Goal: Task Accomplishment & Management: Use online tool/utility

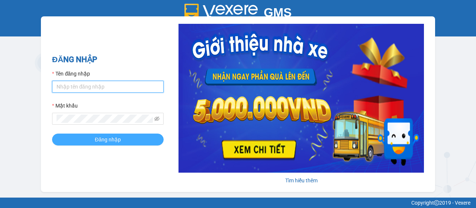
type input "quanly.dalatoi"
click at [102, 140] on span "Đăng nhập" at bounding box center [108, 139] width 26 height 8
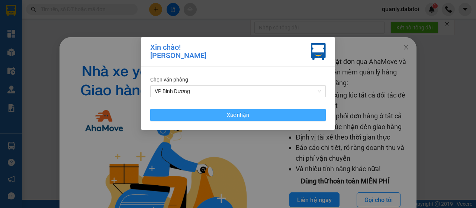
click at [252, 113] on button "Xác nhận" at bounding box center [238, 115] width 176 height 12
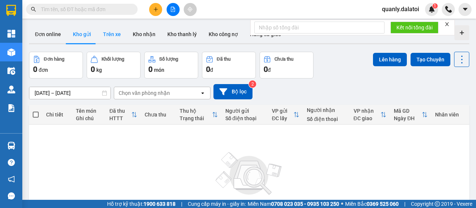
click at [103, 38] on button "Trên xe" at bounding box center [112, 34] width 30 height 18
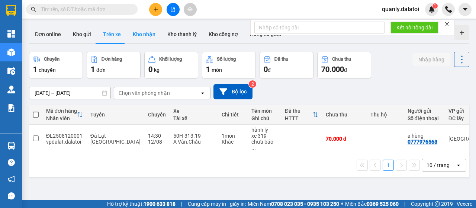
click at [143, 34] on button "Kho nhận" at bounding box center [144, 34] width 35 height 18
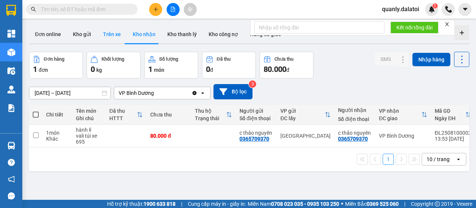
click at [113, 35] on button "Trên xe" at bounding box center [112, 34] width 30 height 18
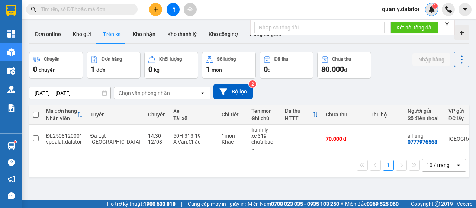
click at [435, 12] on div "1" at bounding box center [431, 9] width 13 height 13
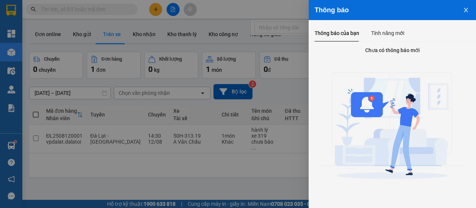
click at [469, 11] on button "Close" at bounding box center [466, 9] width 20 height 19
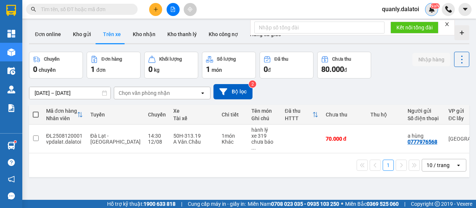
click at [433, 10] on img at bounding box center [431, 9] width 7 height 7
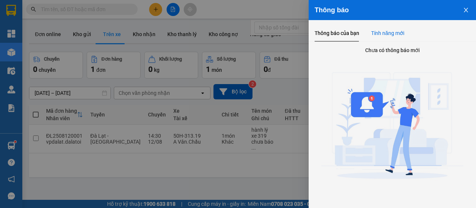
click at [388, 32] on div "Tính năng mới" at bounding box center [387, 33] width 33 height 8
click at [339, 33] on div "Thông báo của bạn" at bounding box center [337, 33] width 45 height 8
click at [466, 12] on icon "close" at bounding box center [466, 10] width 6 height 6
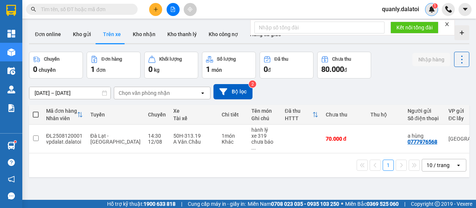
click at [431, 10] on img at bounding box center [431, 9] width 7 height 7
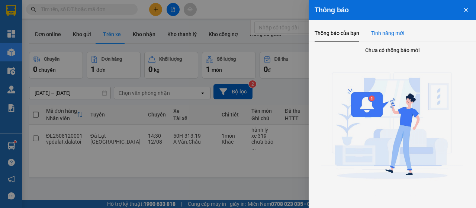
click at [388, 37] on div "Tính năng mới" at bounding box center [387, 33] width 33 height 8
click at [340, 32] on div "Thông báo của bạn" at bounding box center [337, 33] width 45 height 8
click at [468, 11] on icon "close" at bounding box center [466, 10] width 6 height 6
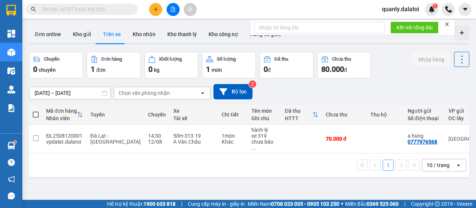
click at [109, 35] on button "Trên xe" at bounding box center [112, 34] width 30 height 18
